Goal: Information Seeking & Learning: Learn about a topic

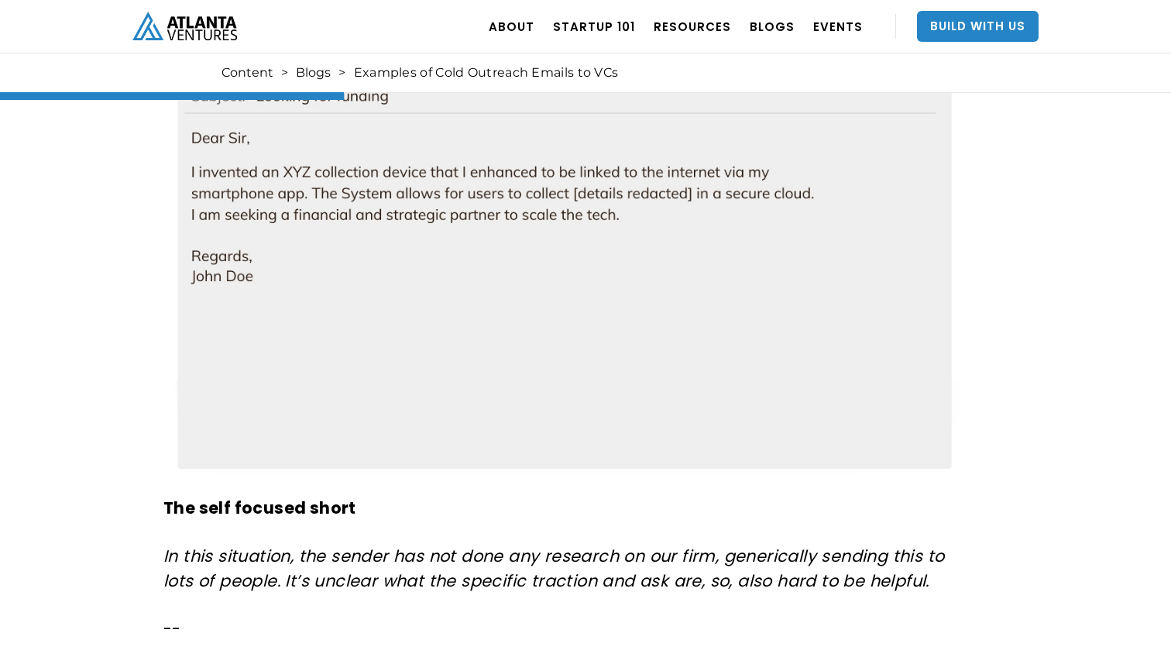
scroll to position [1865, 0]
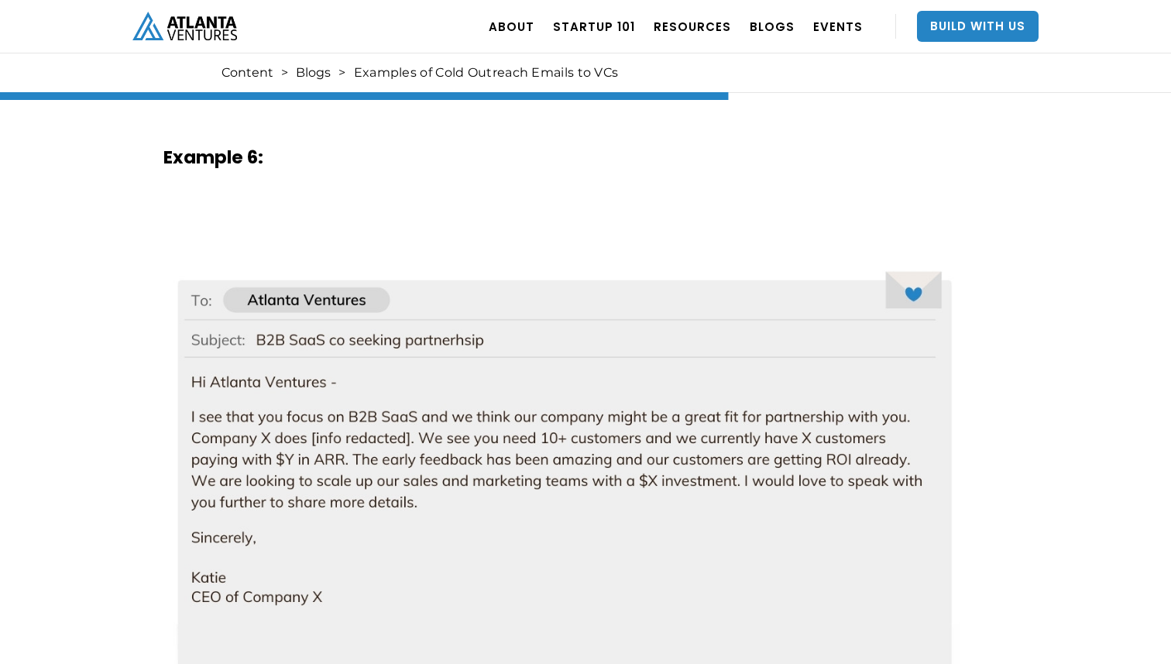
scroll to position [4806, 0]
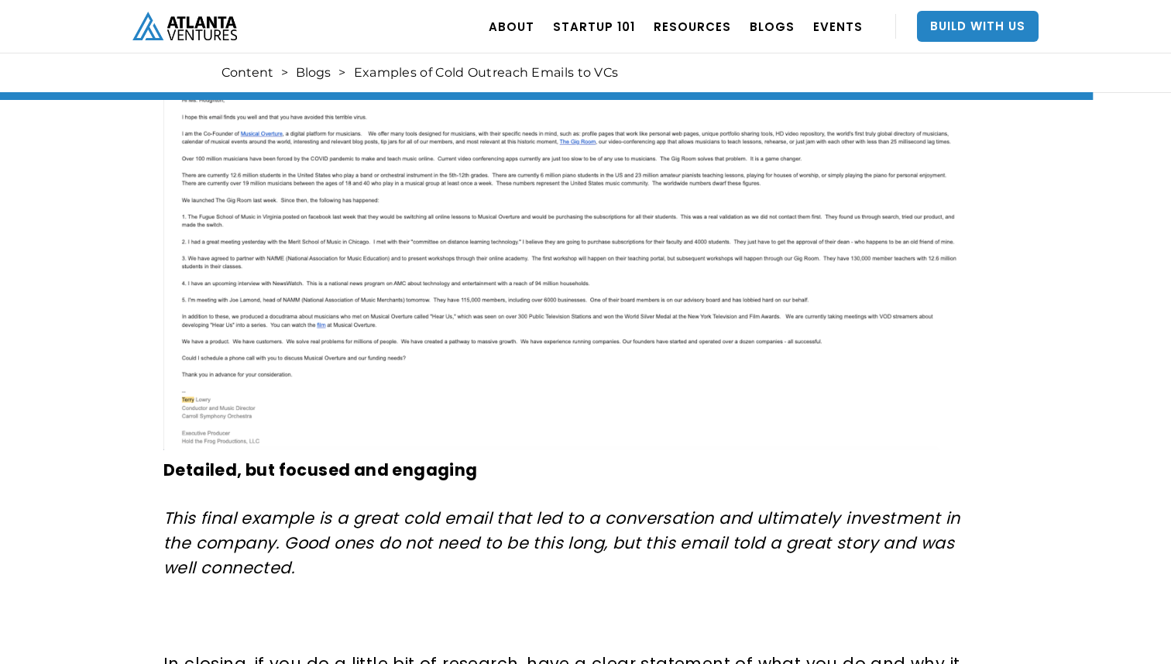
scroll to position [5722, 0]
